Goal: Transaction & Acquisition: Download file/media

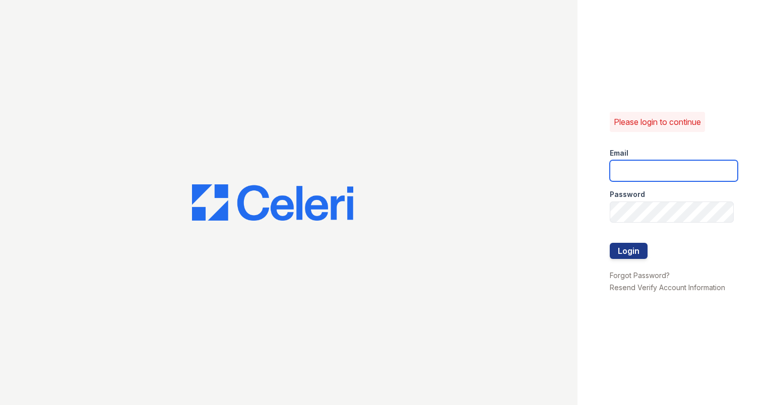
type input "[EMAIL_ADDRESS][DOMAIN_NAME]"
click at [625, 259] on div at bounding box center [674, 264] width 128 height 10
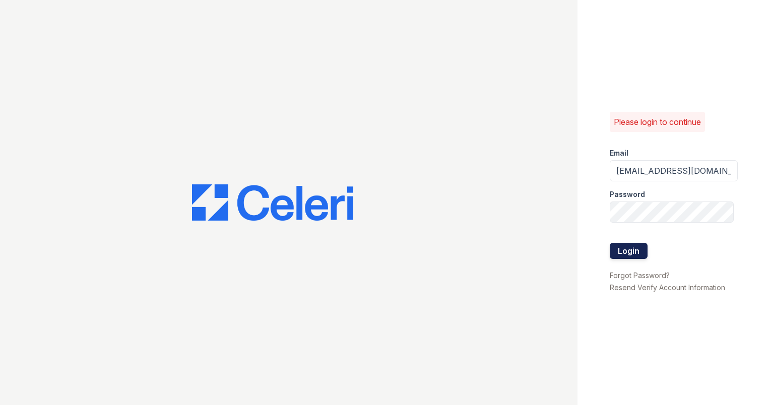
click at [633, 252] on button "Login" at bounding box center [629, 251] width 38 height 16
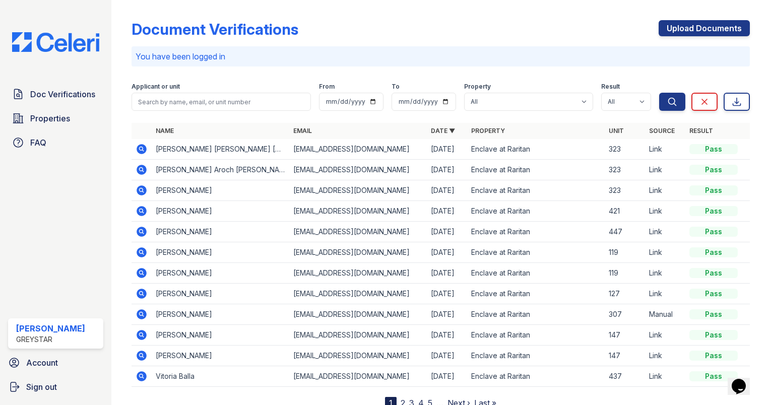
click at [145, 188] on icon at bounding box center [142, 190] width 10 height 10
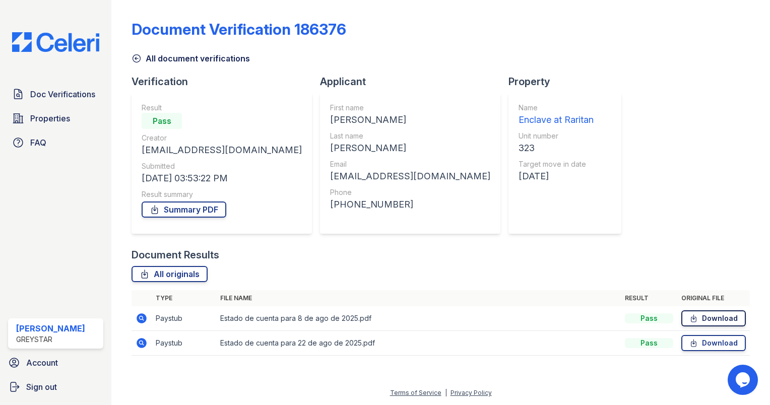
click at [701, 321] on link "Download" at bounding box center [713, 318] width 64 height 16
click at [716, 345] on link "Download" at bounding box center [713, 343] width 64 height 16
click at [136, 59] on icon at bounding box center [137, 59] width 8 height 8
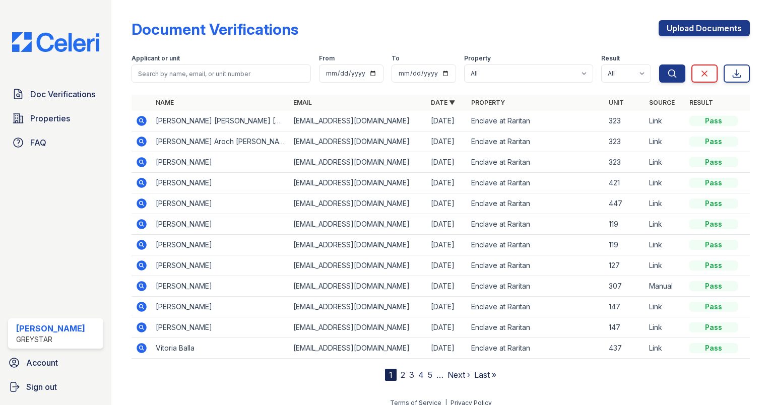
click at [141, 141] on icon at bounding box center [141, 141] width 3 height 3
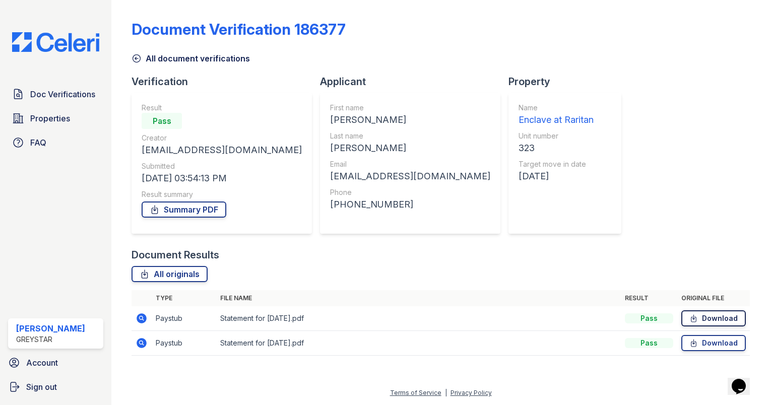
click at [691, 313] on icon at bounding box center [693, 318] width 9 height 10
click at [706, 341] on link "Download" at bounding box center [713, 343] width 64 height 16
click at [136, 58] on icon at bounding box center [137, 59] width 8 height 8
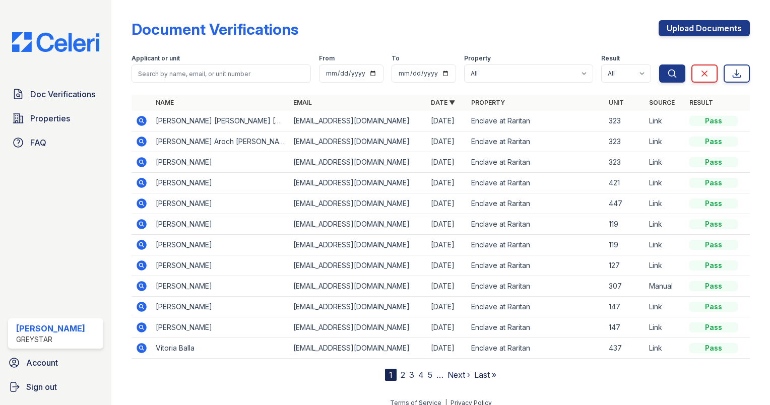
click at [140, 116] on icon at bounding box center [142, 121] width 10 height 10
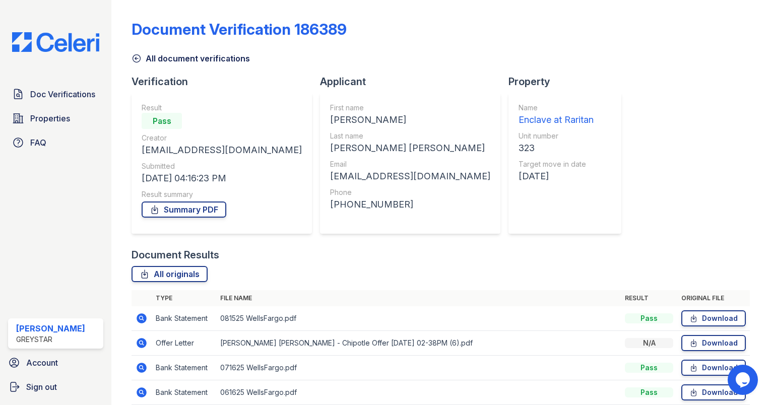
scroll to position [44, 0]
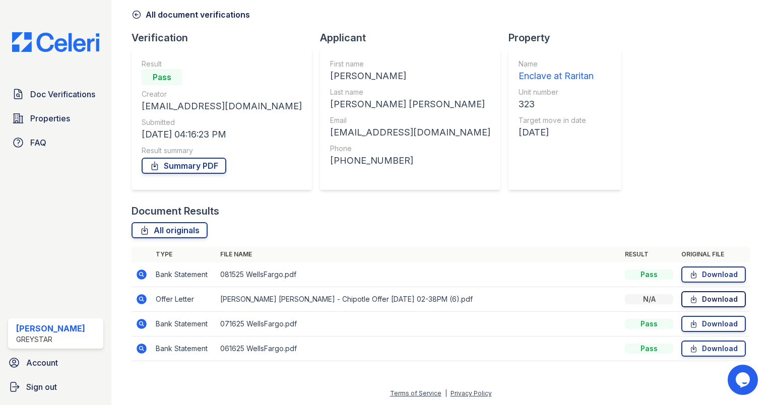
click at [702, 296] on link "Download" at bounding box center [713, 299] width 64 height 16
click at [140, 24] on div "Document Verification 186389 All document verifications Verification Result Pas…" at bounding box center [441, 165] width 618 height 411
click at [135, 13] on icon at bounding box center [137, 15] width 10 height 10
